Goal: Obtain resource: Obtain resource

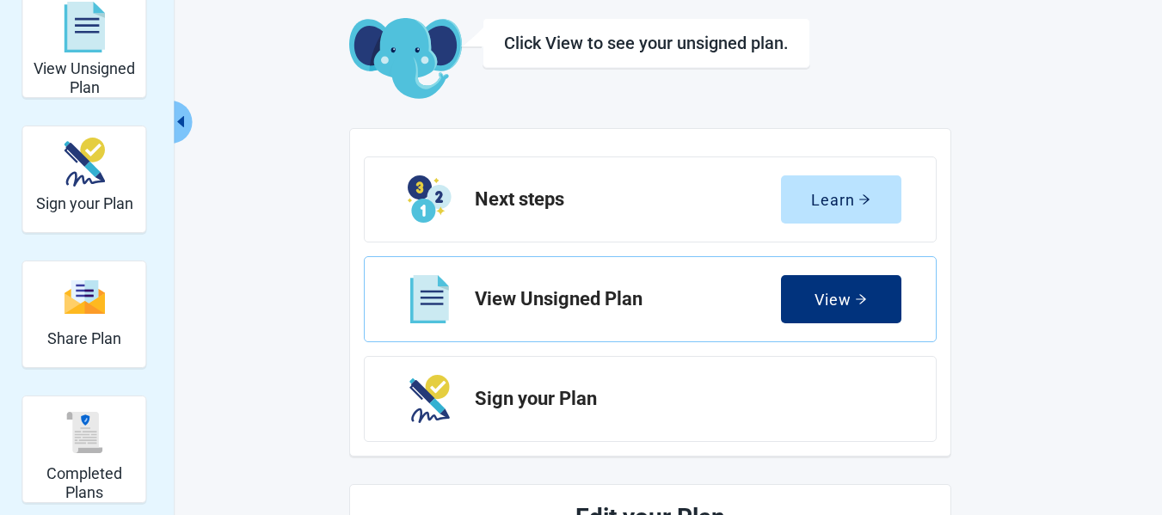
scroll to position [258, 0]
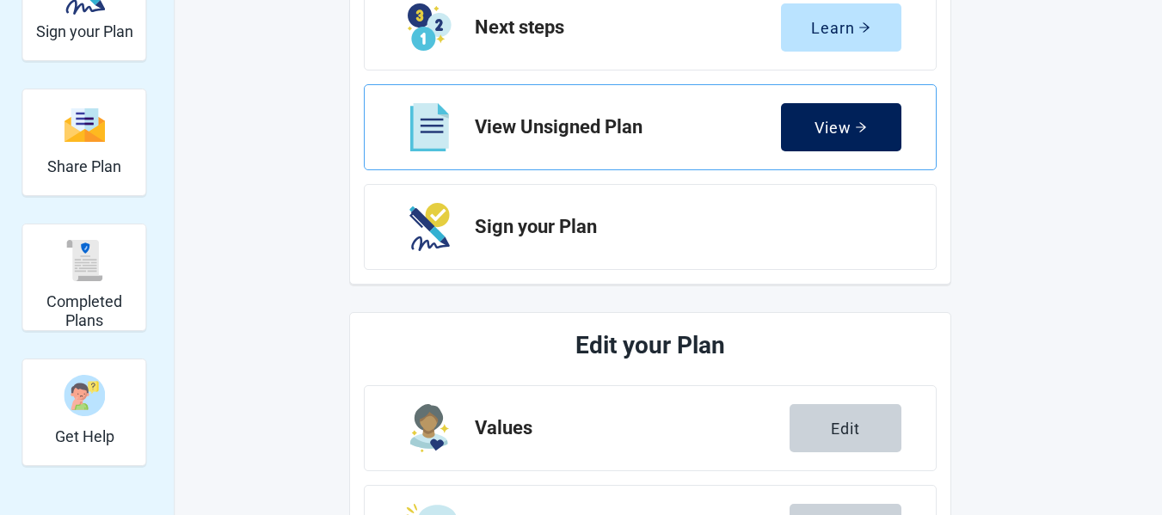
click at [825, 128] on div "View" at bounding box center [840, 127] width 52 height 17
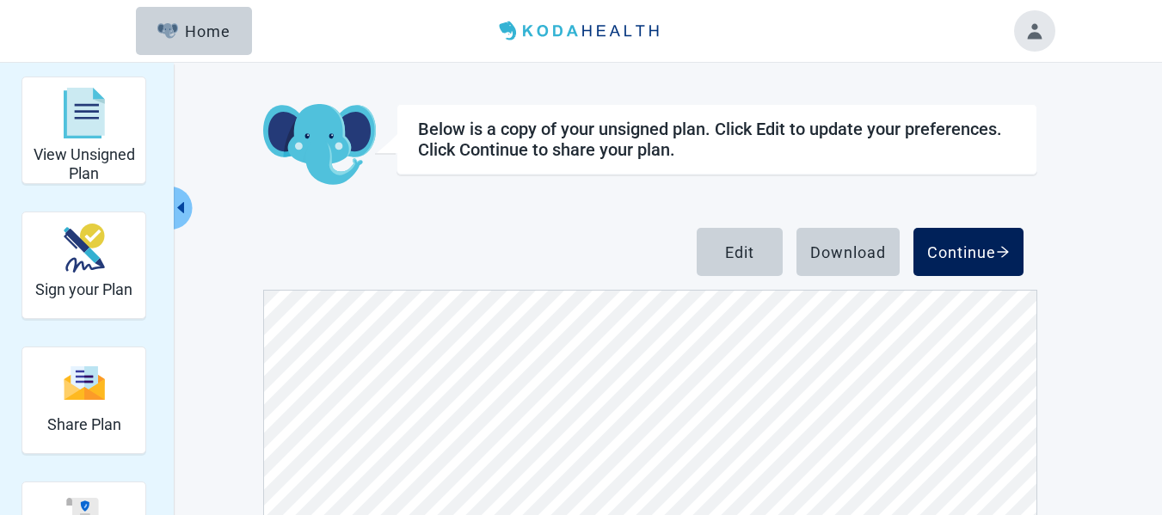
click at [953, 237] on button "Continue" at bounding box center [968, 252] width 110 height 48
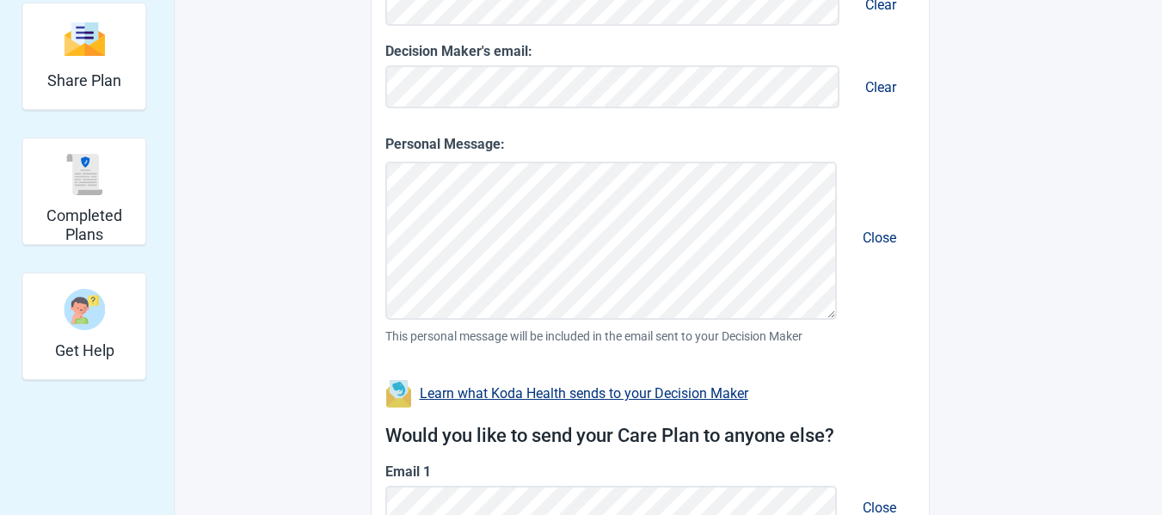
scroll to position [542, 0]
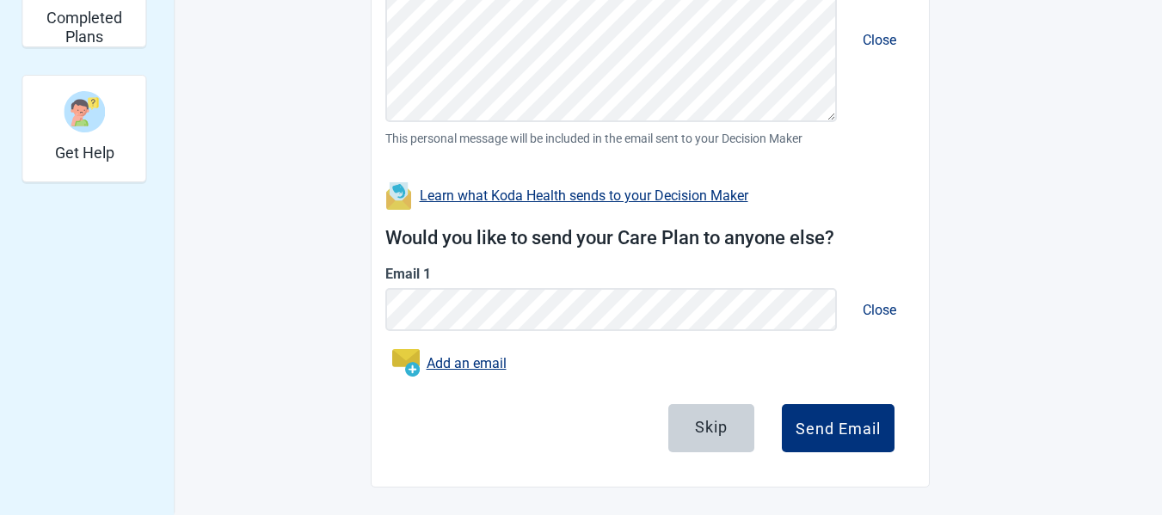
click at [708, 431] on div "Skip" at bounding box center [711, 427] width 33 height 17
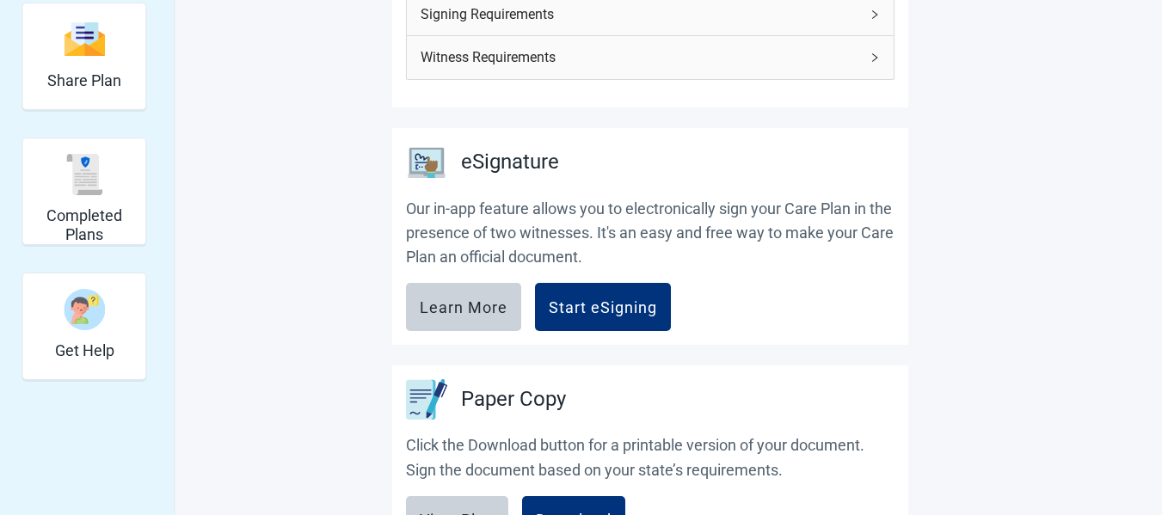
scroll to position [516, 0]
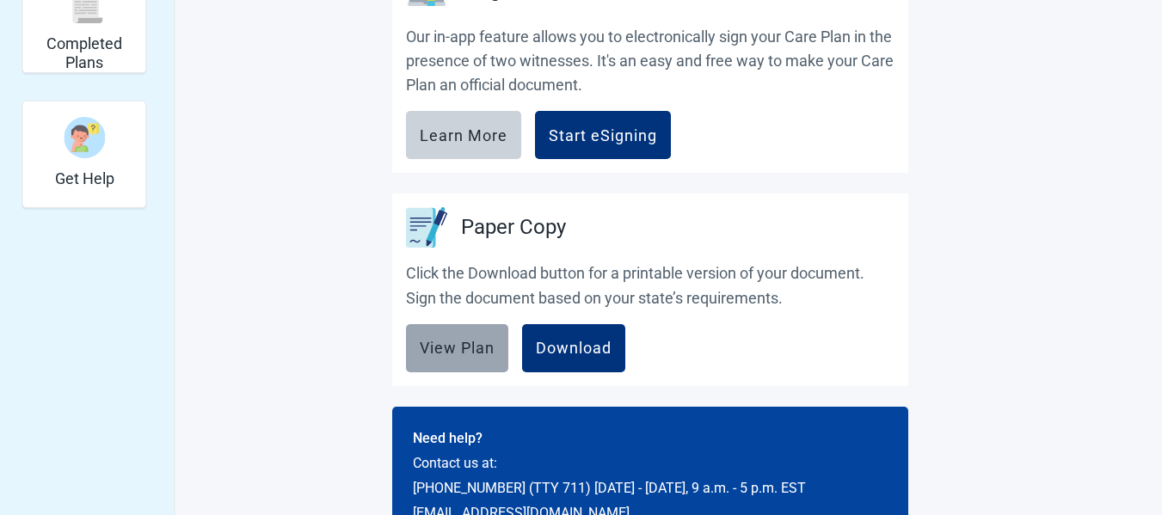
click at [452, 353] on div "View Plan" at bounding box center [457, 348] width 75 height 17
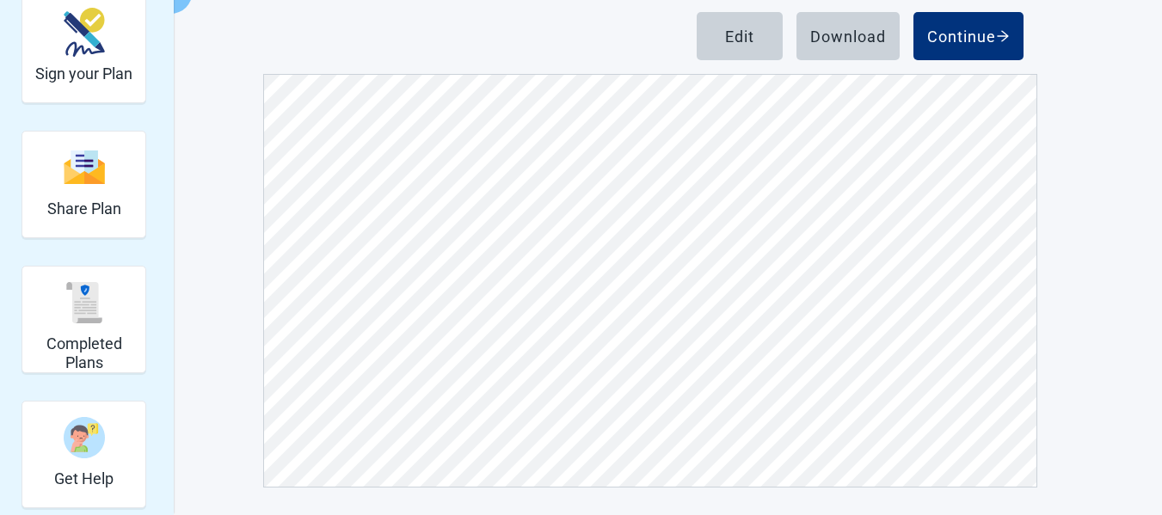
scroll to position [9177, 0]
click at [850, 34] on div "Download" at bounding box center [848, 36] width 76 height 17
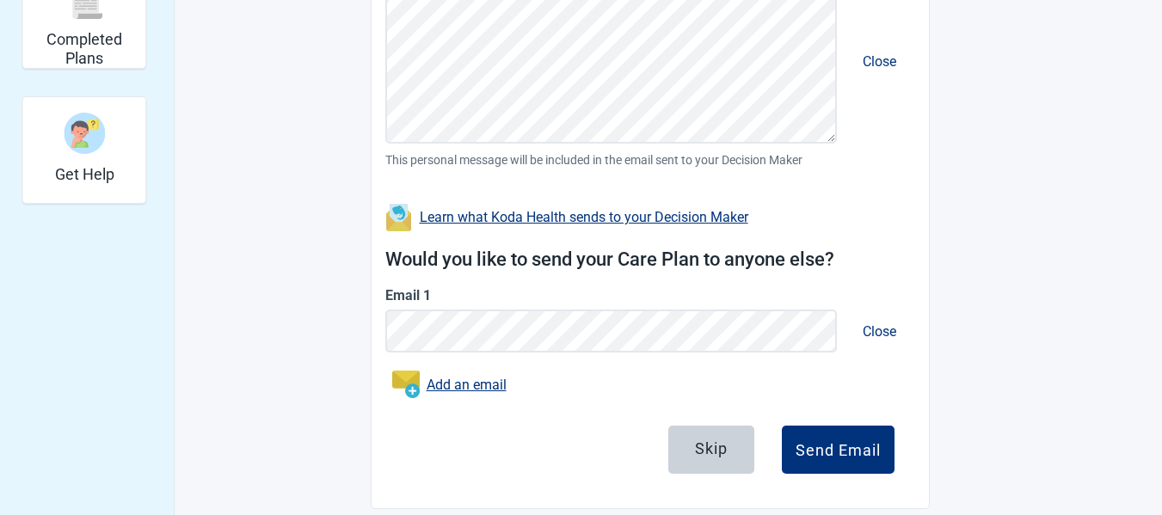
scroll to position [542, 0]
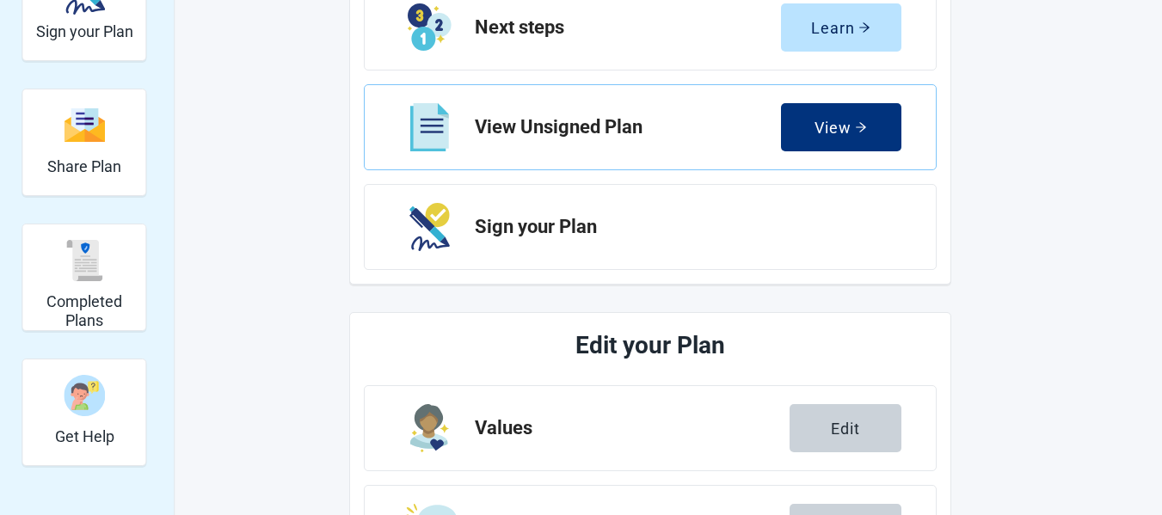
scroll to position [144, 0]
